Goal: Entertainment & Leisure: Consume media (video, audio)

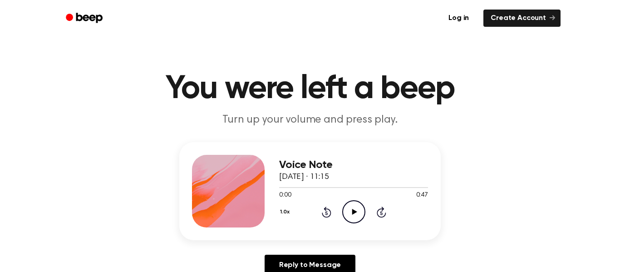
click at [354, 211] on icon at bounding box center [354, 212] width 5 height 6
click at [351, 213] on icon "Play Audio" at bounding box center [353, 211] width 23 height 23
click at [355, 212] on icon at bounding box center [354, 212] width 5 height 6
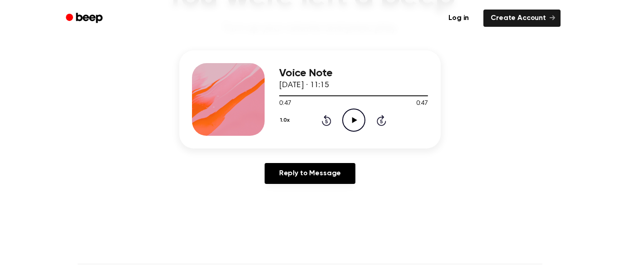
scroll to position [97, 0]
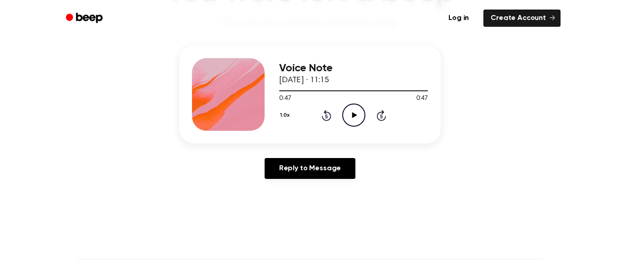
click at [356, 115] on icon at bounding box center [354, 115] width 5 height 6
click at [356, 115] on icon "Pause Audio" at bounding box center [353, 115] width 23 height 23
click at [356, 115] on icon at bounding box center [354, 115] width 5 height 6
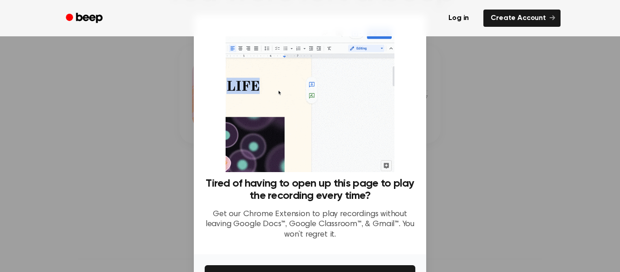
click at [364, 121] on img at bounding box center [310, 98] width 168 height 147
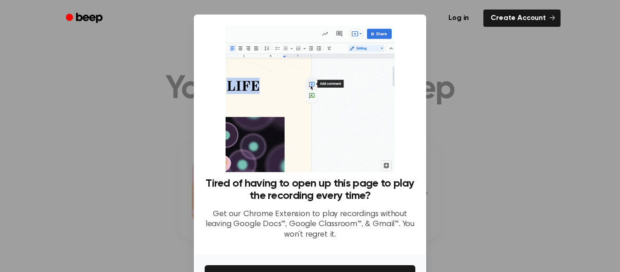
scroll to position [9, 0]
click at [351, 141] on img at bounding box center [310, 98] width 168 height 147
